Goal: Communication & Community: Share content

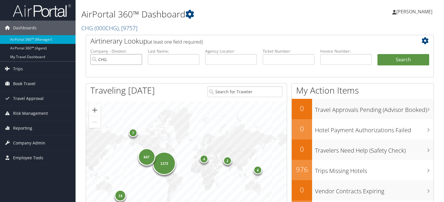
click at [134, 59] on input "CHG" at bounding box center [116, 59] width 52 height 11
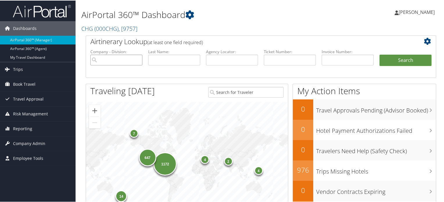
click at [136, 59] on input "search" at bounding box center [116, 59] width 52 height 11
click at [222, 60] on input "text" at bounding box center [232, 59] width 52 height 11
paste input "NGFUPF"
type input "NGFUPF"
click at [388, 52] on ul "Company - Division: First Name: Last Name: Agency Locator: NGFUPF Departure Dat…" at bounding box center [260, 62] width 347 height 29
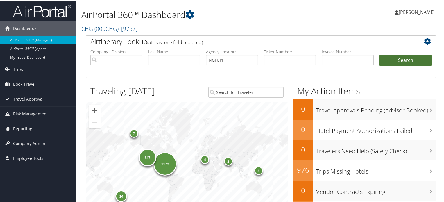
click at [393, 61] on button "Search" at bounding box center [405, 60] width 52 height 12
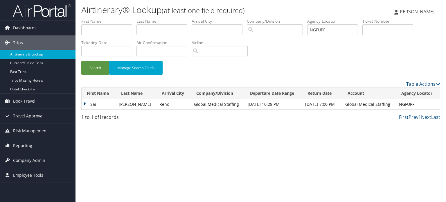
click at [113, 104] on td "Sai" at bounding box center [99, 104] width 34 height 10
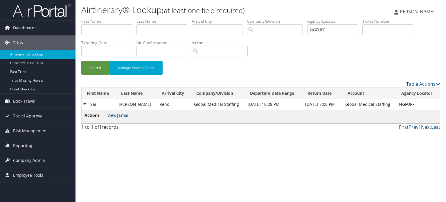
click at [127, 115] on link "Email" at bounding box center [124, 115] width 11 height 6
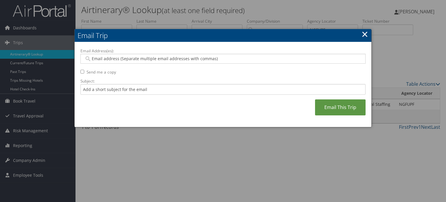
click at [394, 64] on div at bounding box center [223, 101] width 446 height 202
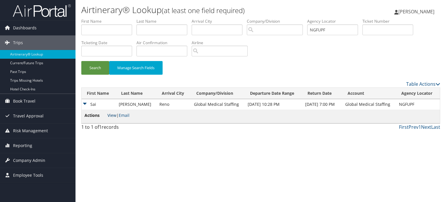
click at [110, 115] on link "View" at bounding box center [111, 115] width 9 height 6
click at [125, 114] on link "Email" at bounding box center [124, 115] width 11 height 6
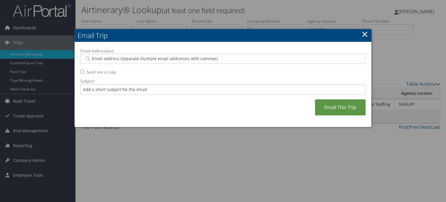
click at [129, 59] on input "Email Address(es):" at bounding box center [223, 59] width 278 height 6
paste input "SAINARALA3@GMAIL.COM"
type input "SAINARALA3@GMAIL.COM"
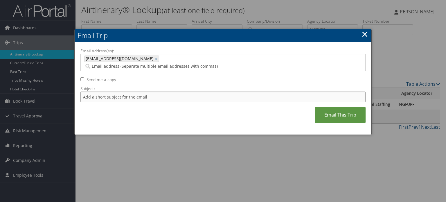
click at [130, 91] on input "Subject:" at bounding box center [222, 96] width 285 height 11
type input "Alaska Air confirmation Sep 30"
click at [350, 107] on link "Email This Trip" at bounding box center [340, 115] width 51 height 16
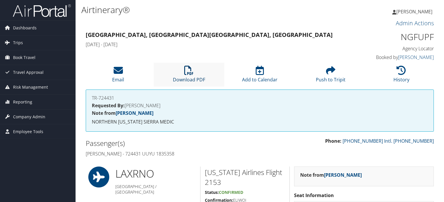
click at [192, 75] on icon at bounding box center [188, 70] width 9 height 9
